Goal: Check status: Check status

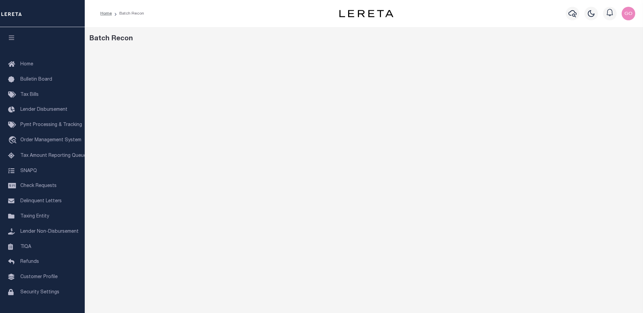
scroll to position [11, 0]
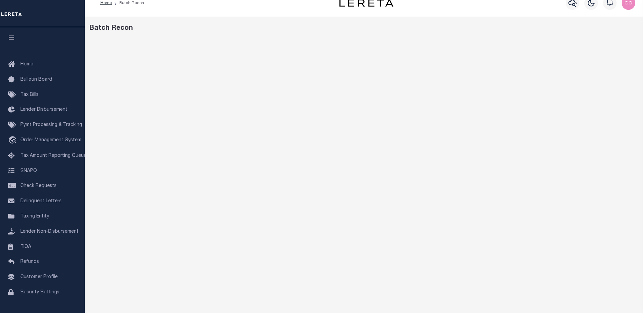
drag, startPoint x: 446, startPoint y: 21, endPoint x: 427, endPoint y: 25, distance: 18.8
click at [446, 21] on div "Batch Recon" at bounding box center [364, 216] width 559 height 399
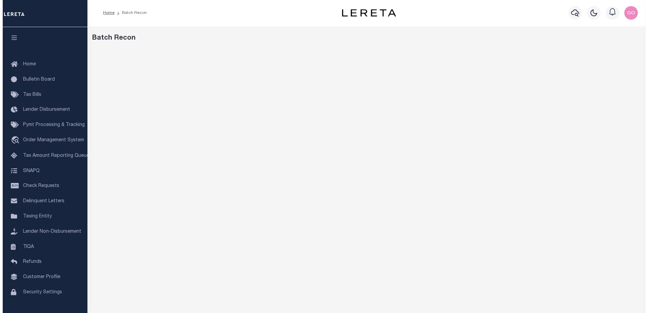
scroll to position [0, 0]
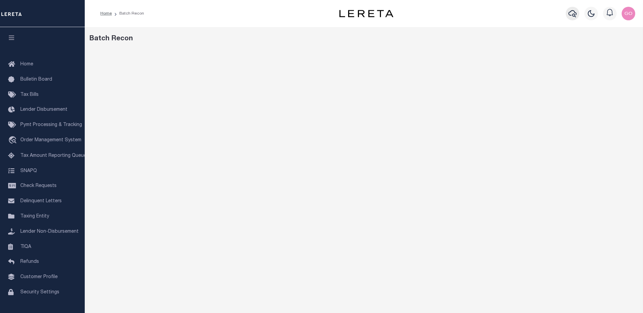
click at [570, 15] on icon "button" at bounding box center [573, 13] width 8 height 8
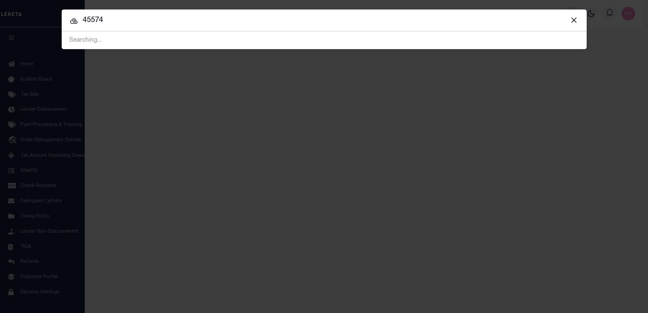
type input "45574"
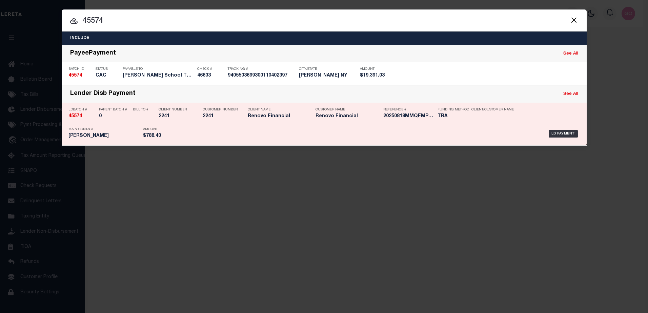
click at [77, 119] on strong "45574" at bounding box center [76, 116] width 14 height 5
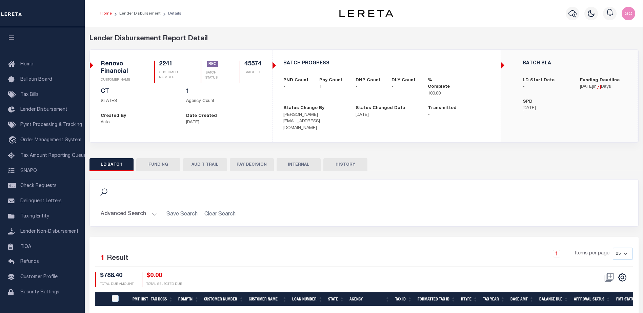
click at [155, 162] on button "FUNDING" at bounding box center [158, 164] width 44 height 13
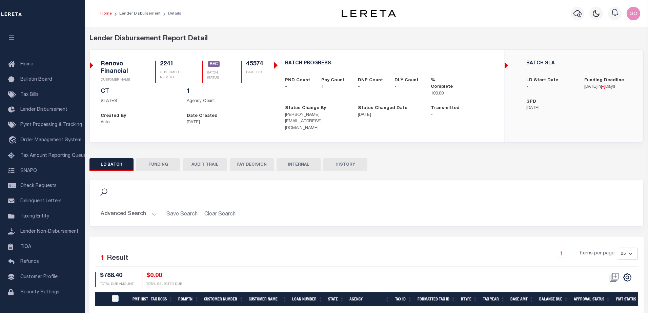
type input "$788.4"
type input "$0"
type input "[DATE]"
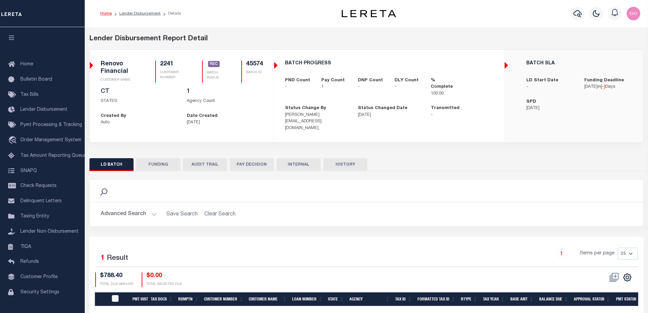
type input "20250818MMQFMP2700358708181632FT03"
type input "[DATE]"
select select "100"
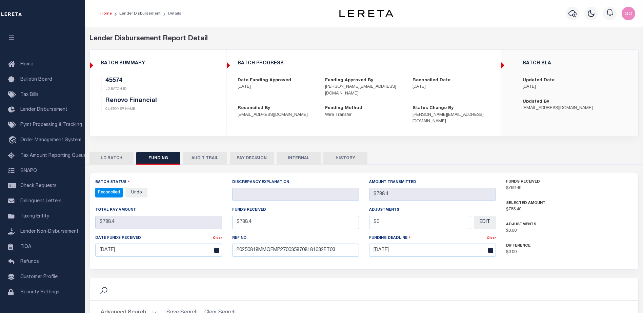
select select "100"
click at [206, 92] on div "45574 LD BATCH ID Renovo Financial CUSTOMER NAME" at bounding box center [158, 94] width 115 height 35
click at [298, 152] on button "INTERNAL" at bounding box center [299, 158] width 44 height 13
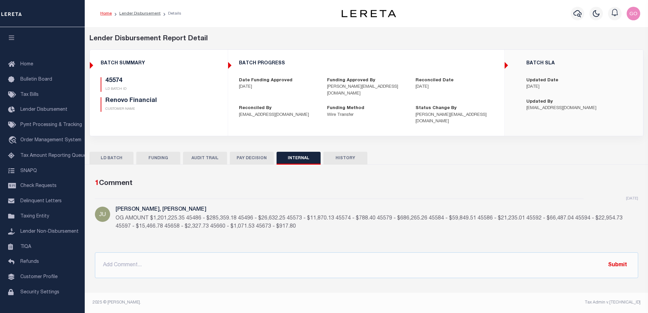
click at [575, 67] on div "BATCH SLA" at bounding box center [580, 65] width 116 height 8
click at [156, 152] on button "FUNDING" at bounding box center [158, 158] width 44 height 13
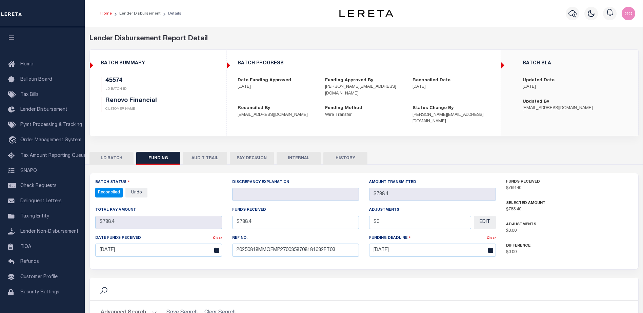
click at [212, 95] on div "45574 LD BATCH ID Renovo Financial CUSTOMER NAME" at bounding box center [158, 94] width 115 height 35
click at [575, 233] on div "Funds Received $788.40 Selected Amount $788.40 Adjustments $0.00 Difference" at bounding box center [569, 221] width 137 height 85
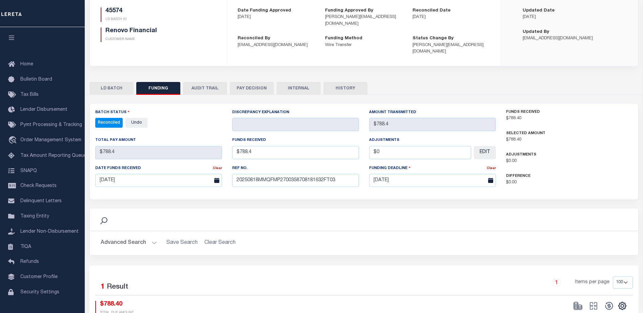
scroll to position [102, 0]
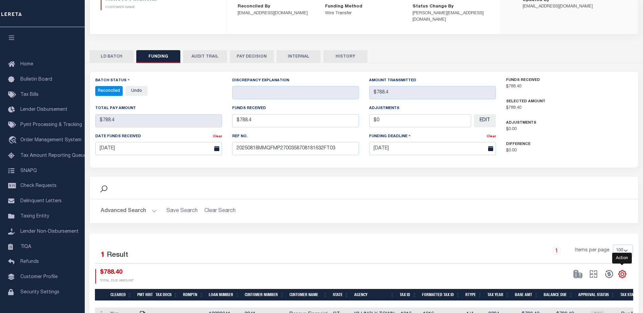
click at [623, 270] on icon "" at bounding box center [622, 274] width 9 height 9
click at [582, 178] on link "CSV" at bounding box center [595, 183] width 66 height 13
drag, startPoint x: 439, startPoint y: 46, endPoint x: 439, endPoint y: 50, distance: 3.4
click at [439, 50] on div "LD BATCH FUNDING AUDIT TRAIL PAY DECISION INTERNAL HISTORY" at bounding box center [364, 56] width 549 height 13
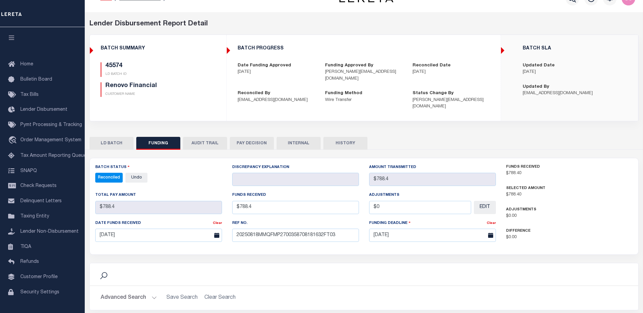
scroll to position [0, 0]
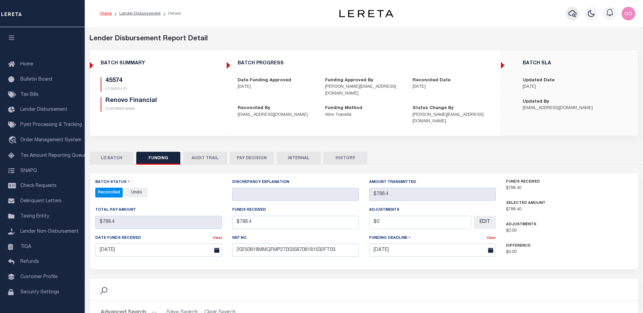
click at [574, 12] on icon "button" at bounding box center [573, 13] width 8 height 8
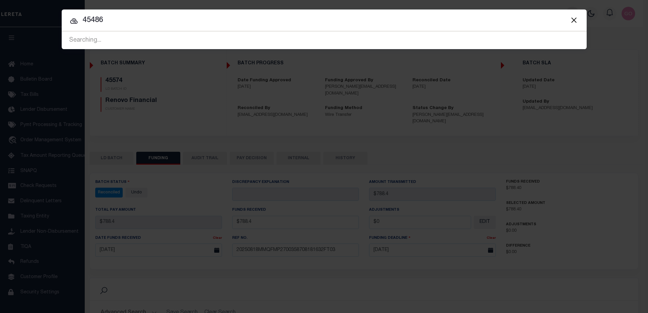
type input "45486"
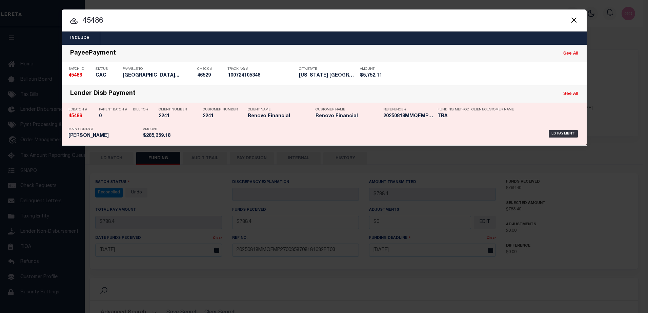
drag, startPoint x: 201, startPoint y: 169, endPoint x: 129, endPoint y: 121, distance: 85.7
click at [201, 168] on div "Include Loans TBM Customers Borrowers Payments (Lender Non-Disb) Payments (Lend…" at bounding box center [324, 156] width 648 height 313
click at [73, 117] on strong "45486" at bounding box center [76, 116] width 14 height 5
checkbox input "true"
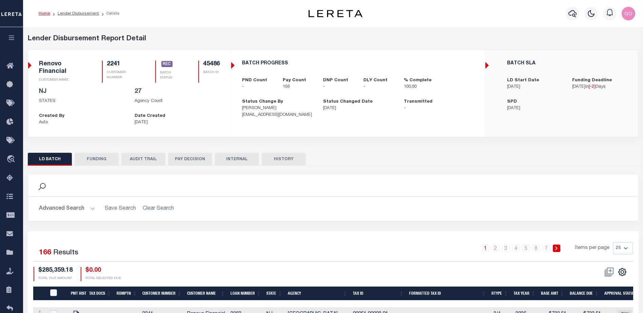
click at [96, 159] on button "FUNDING" at bounding box center [97, 159] width 44 height 13
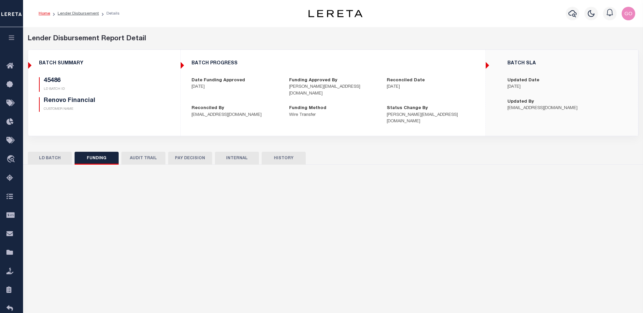
type input "$285,359.18"
type input "$0"
type input "[DATE]"
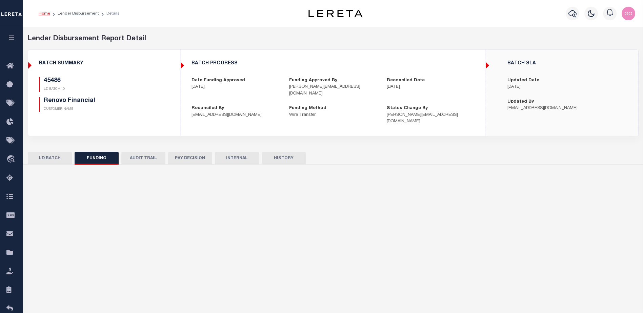
select select "100"
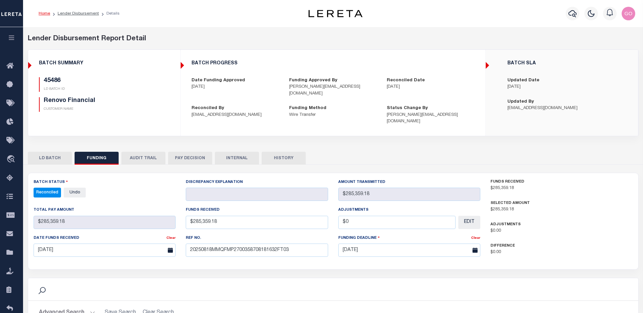
select select "100"
drag, startPoint x: 145, startPoint y: 92, endPoint x: 188, endPoint y: 104, distance: 44.8
click at [146, 93] on div "45486 LD BATCH ID Renovo Financial CUSTOMER NAME" at bounding box center [104, 94] width 131 height 35
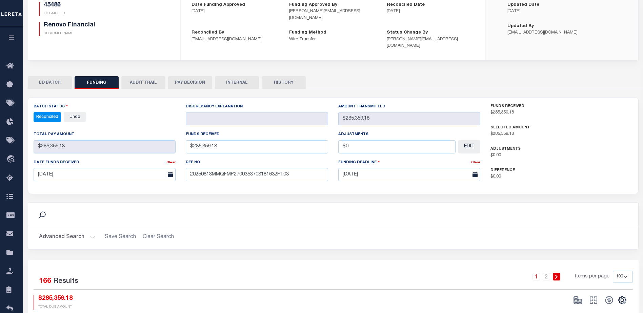
scroll to position [102, 0]
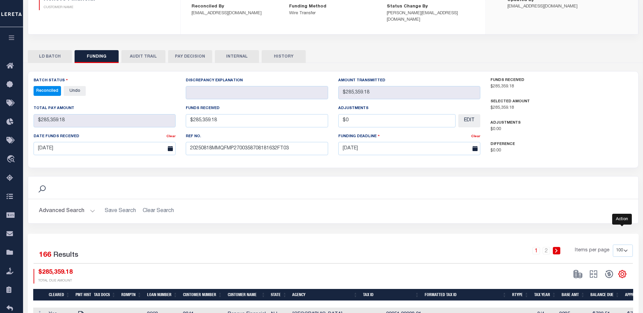
click at [623, 273] on icon "" at bounding box center [622, 274] width 3 height 3
click at [578, 181] on span "CSV" at bounding box center [573, 183] width 10 height 5
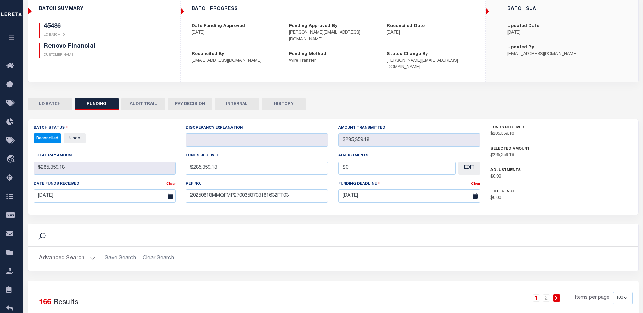
scroll to position [0, 0]
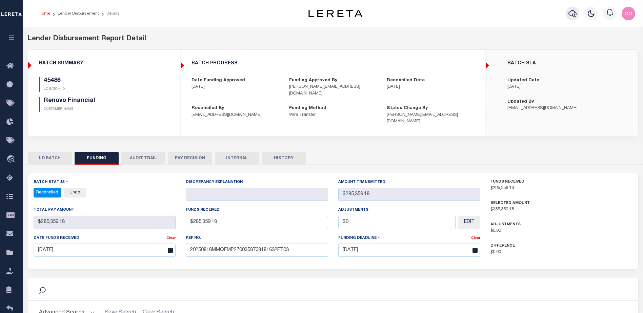
click at [573, 14] on icon "button" at bounding box center [573, 13] width 8 height 8
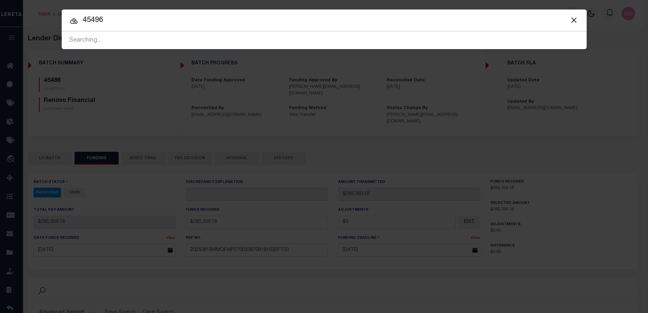
type input "45496"
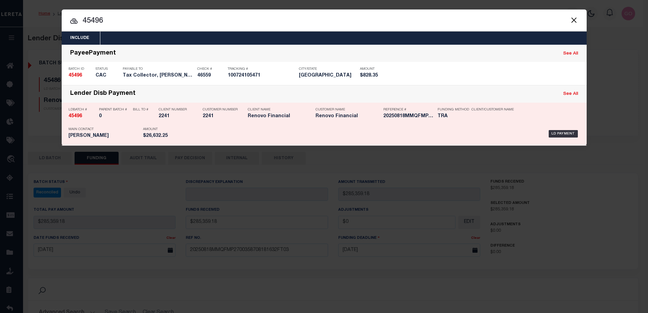
click at [208, 127] on div "LD Payment" at bounding box center [380, 134] width 400 height 20
checkbox input "true"
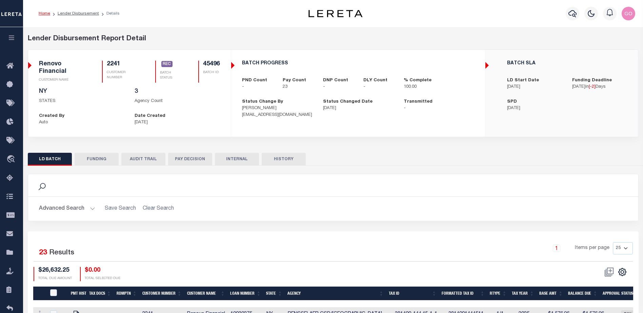
click at [93, 161] on button "FUNDING" at bounding box center [97, 159] width 44 height 13
type input "$26,632.25"
type input "$0"
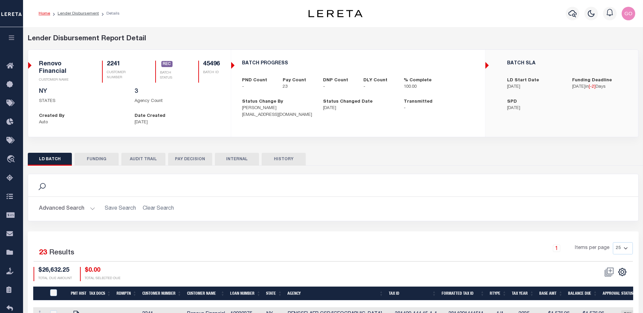
select select "100"
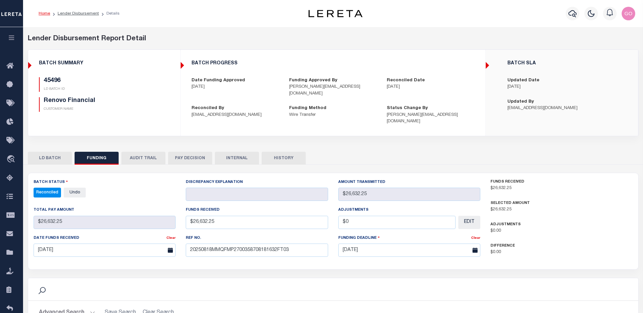
select select "100"
click at [151, 102] on h5 "Renovo Financial" at bounding box center [99, 100] width 110 height 7
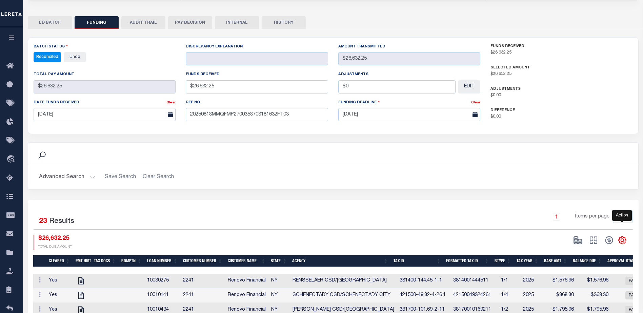
click at [624, 236] on icon "" at bounding box center [622, 240] width 9 height 9
click at [578, 147] on span "CSV" at bounding box center [573, 149] width 10 height 5
click at [386, 171] on h2 "Advanced Search Save Search Clear Search" at bounding box center [334, 177] width 600 height 13
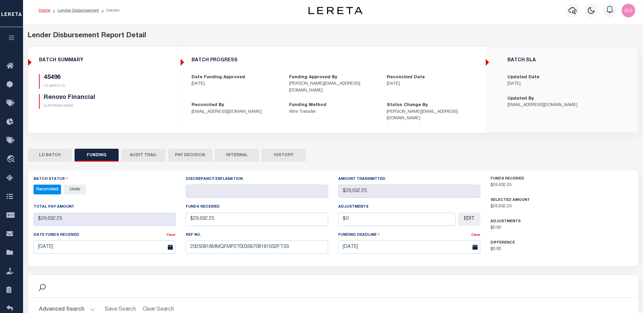
scroll to position [0, 0]
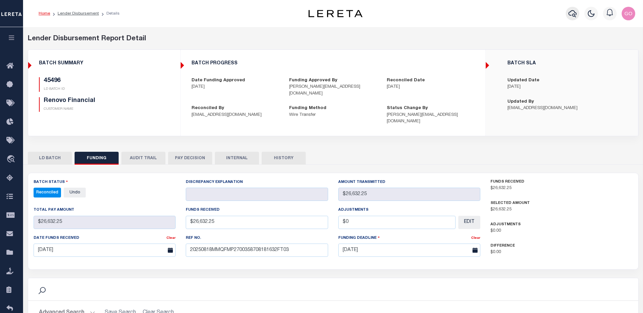
click at [574, 14] on icon "button" at bounding box center [573, 13] width 8 height 7
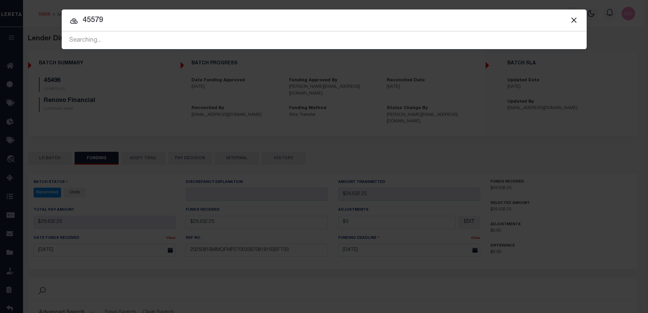
type input "45579"
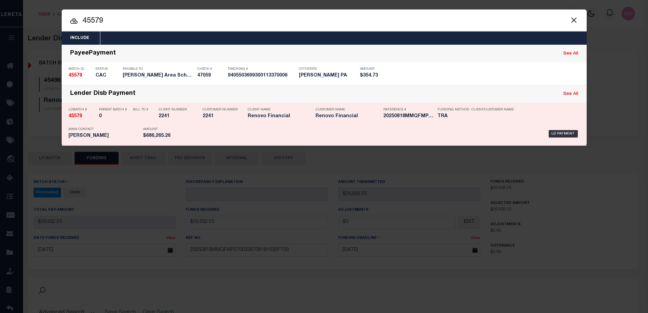
click at [74, 116] on strong "45579" at bounding box center [76, 116] width 14 height 5
checkbox input "true"
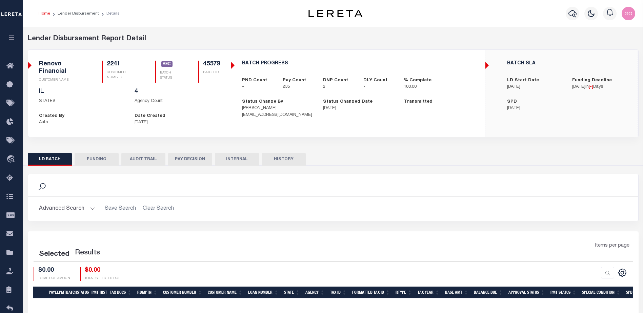
click at [95, 156] on button "FUNDING" at bounding box center [97, 159] width 44 height 13
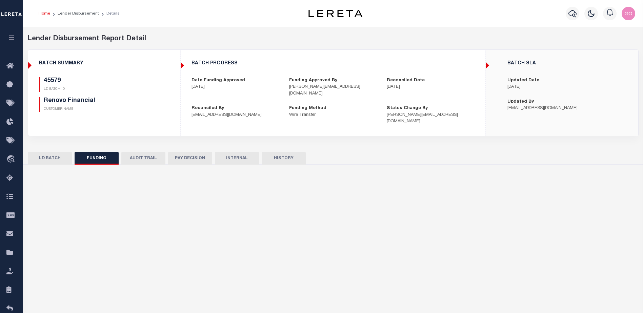
type input "$686,265.26"
type input "$0"
type input "[DATE]"
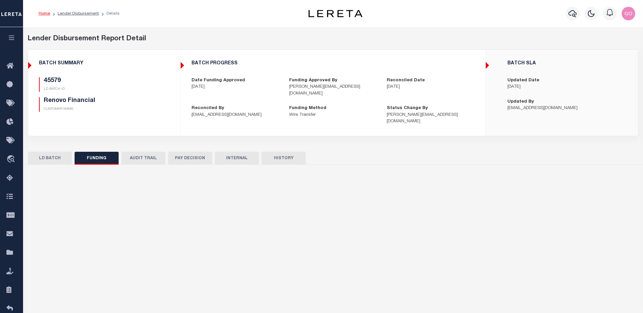
select select "100"
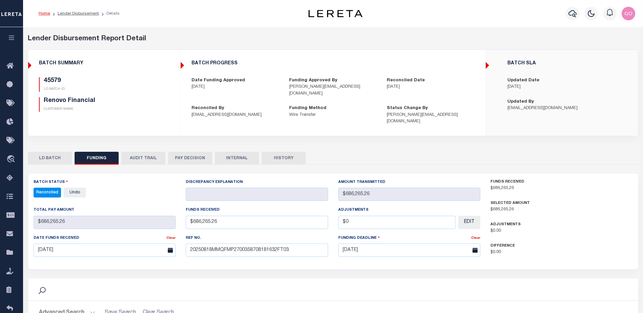
select select "100"
click at [146, 102] on h5 "Renovo Financial" at bounding box center [99, 100] width 110 height 7
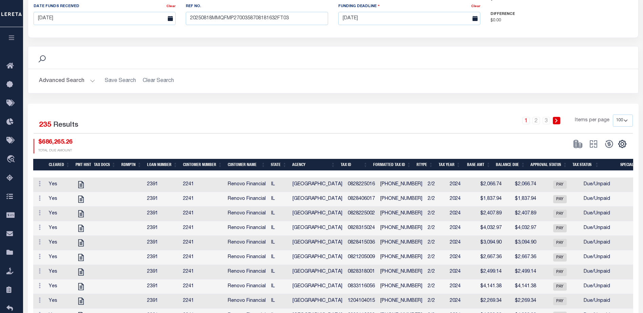
scroll to position [237, 0]
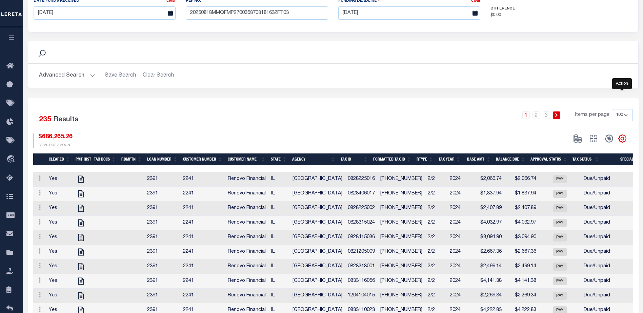
click at [624, 134] on icon "" at bounding box center [622, 138] width 9 height 9
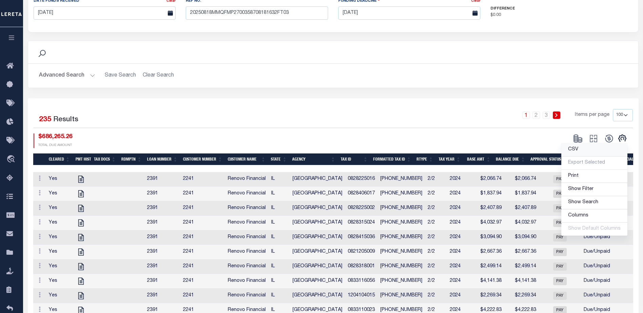
drag, startPoint x: 581, startPoint y: 141, endPoint x: 316, endPoint y: 313, distance: 316.1
click at [581, 143] on link "CSV" at bounding box center [595, 149] width 66 height 13
